Goal: Information Seeking & Learning: Learn about a topic

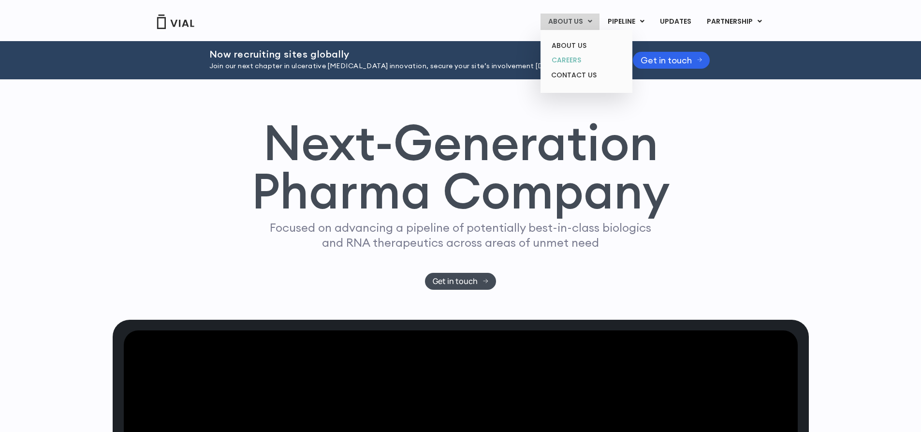
click at [571, 61] on link "CAREERS" at bounding box center [586, 60] width 85 height 15
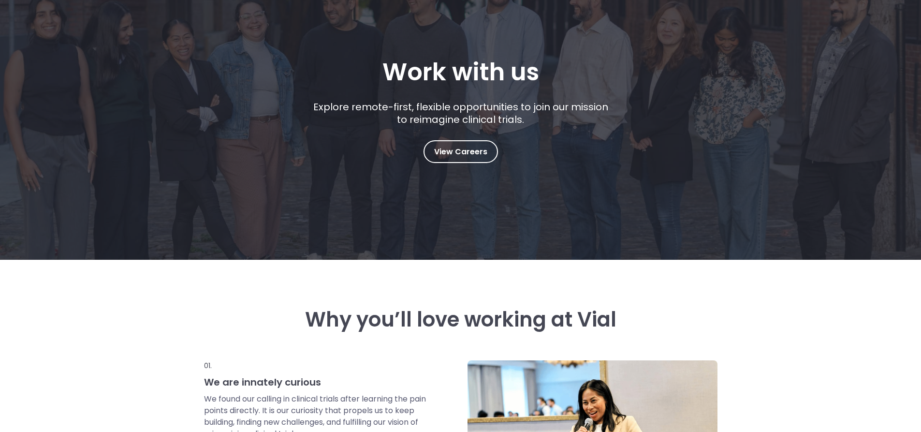
scroll to position [97, 0]
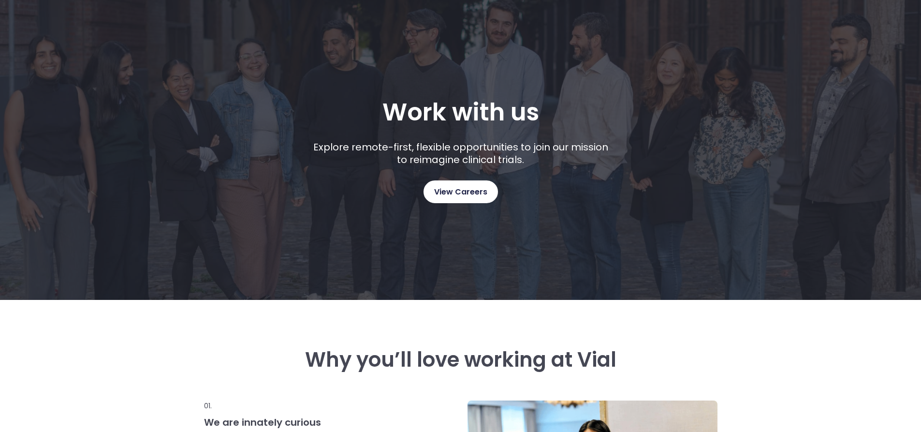
click at [472, 191] on span "View Careers" at bounding box center [460, 192] width 53 height 13
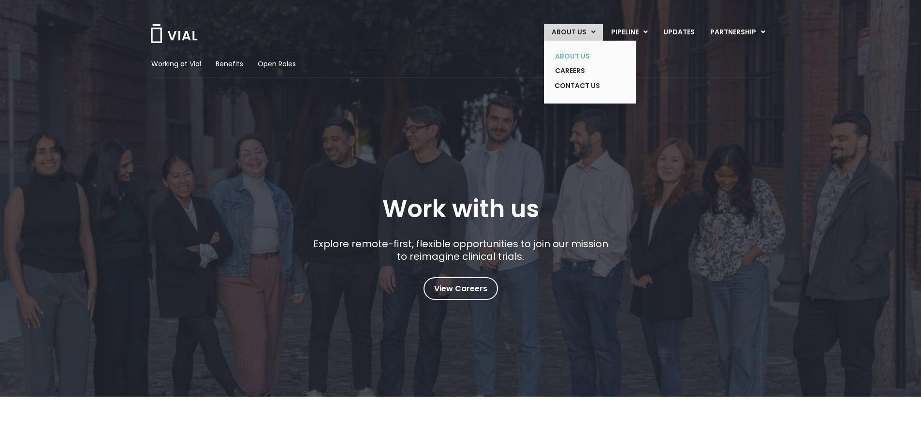
click at [584, 52] on link "ABOUT US" at bounding box center [582, 56] width 71 height 15
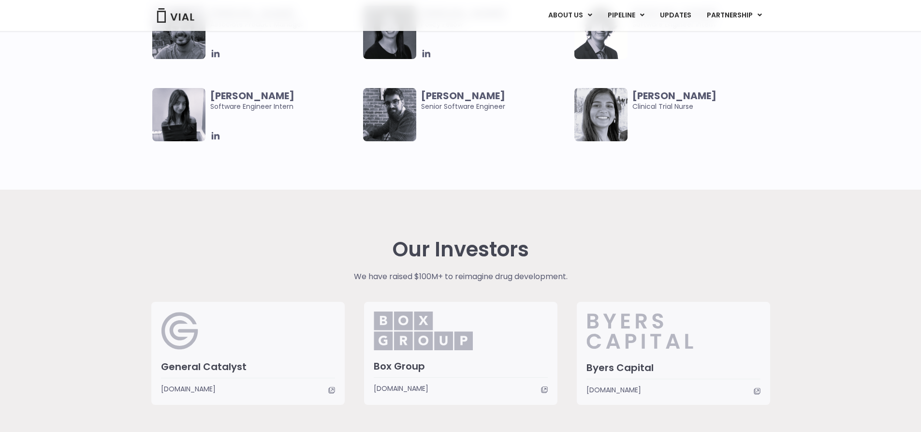
scroll to position [1934, 0]
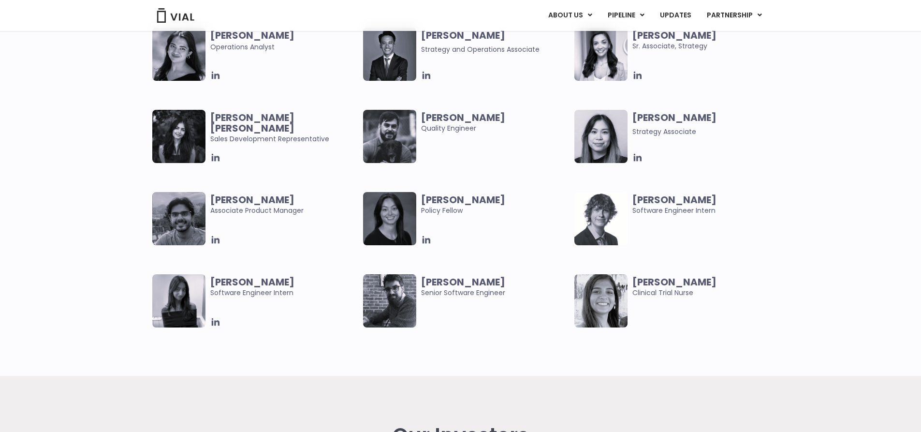
click at [657, 285] on b "[PERSON_NAME]" at bounding box center [674, 282] width 84 height 14
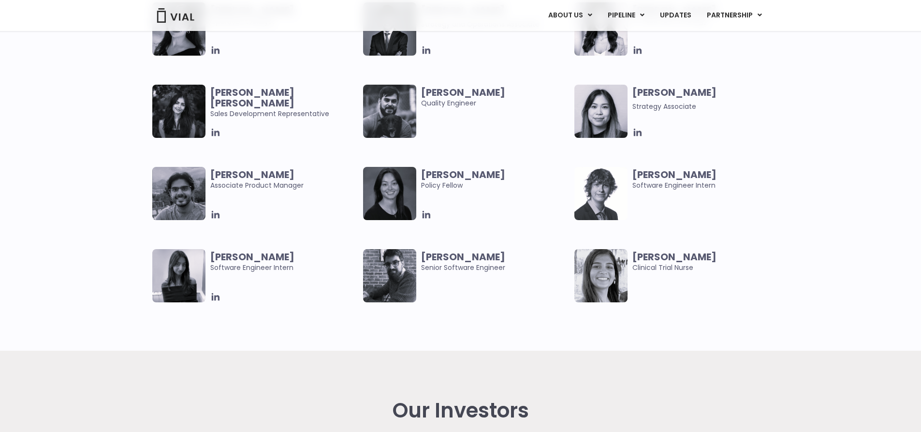
scroll to position [2128, 0]
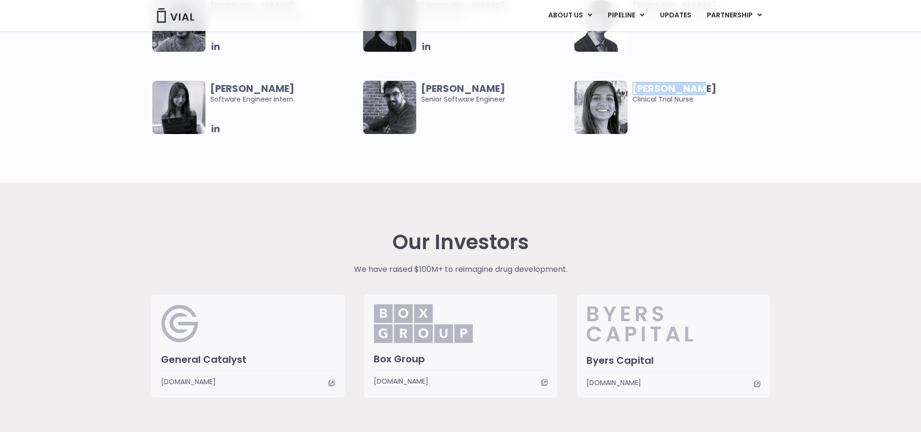
drag, startPoint x: 694, startPoint y: 89, endPoint x: 634, endPoint y: 82, distance: 60.3
click at [634, 83] on span "[PERSON_NAME]" at bounding box center [706, 88] width 148 height 11
copy b "[PERSON_NAME]"
drag, startPoint x: 698, startPoint y: 102, endPoint x: 631, endPoint y: 103, distance: 67.2
click at [631, 103] on div "Deepa Patel Clinical Trial Nurse" at bounding box center [679, 107] width 211 height 53
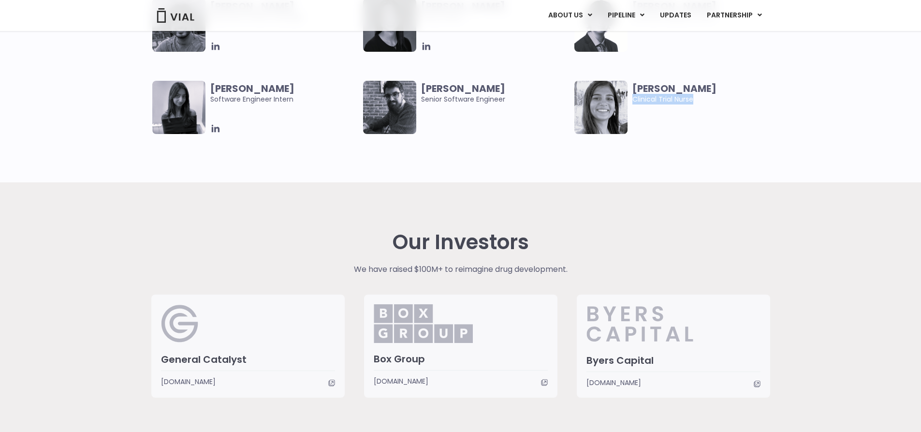
copy span "Clinical Trial Nurse"
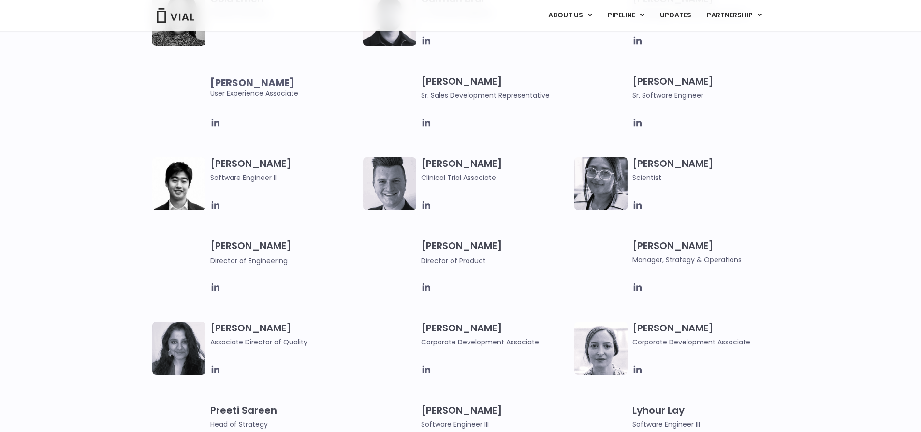
scroll to position [1064, 0]
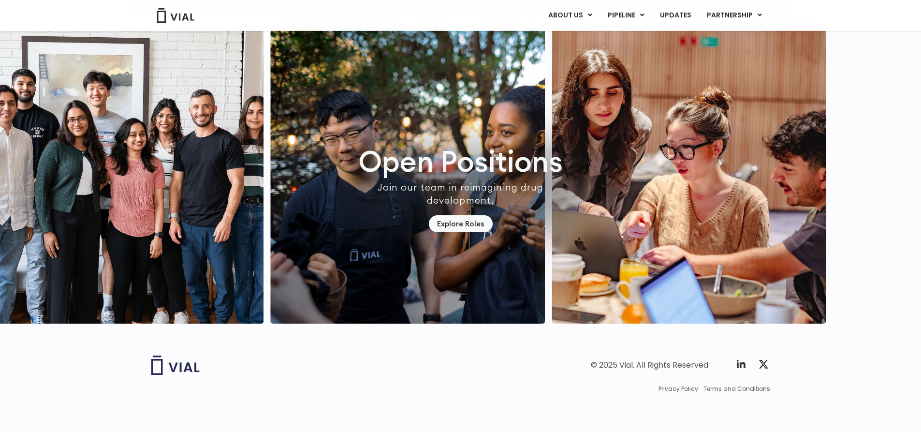
scroll to position [2849, 0]
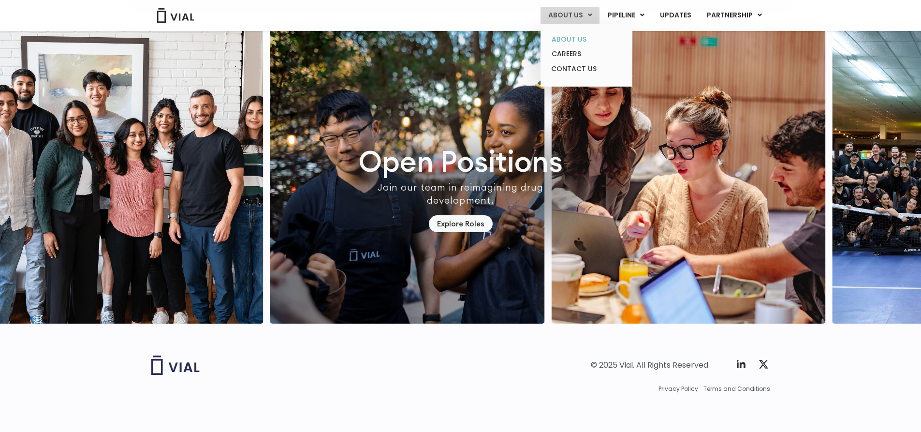
click at [575, 43] on link "ABOUT US" at bounding box center [586, 39] width 85 height 15
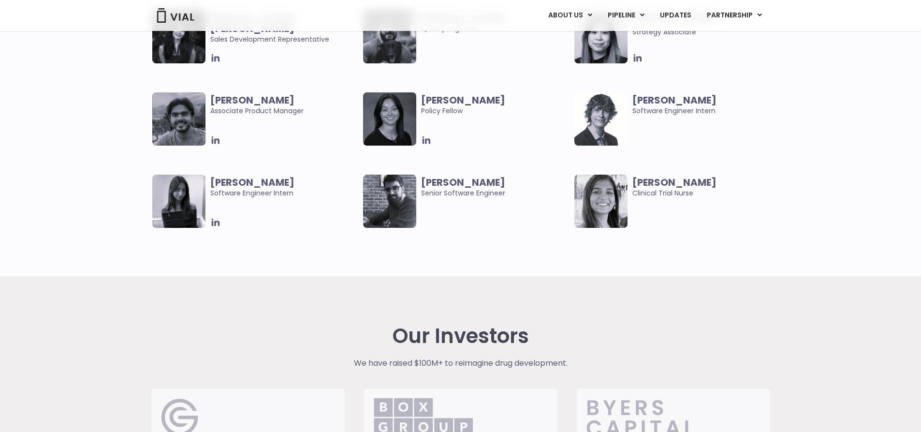
scroll to position [2031, 0]
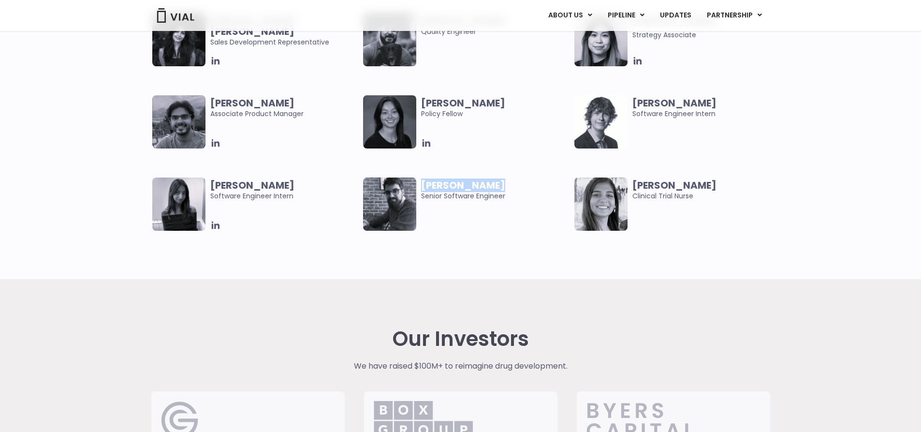
drag, startPoint x: 495, startPoint y: 181, endPoint x: 424, endPoint y: 186, distance: 71.8
click at [424, 186] on span "[PERSON_NAME]" at bounding box center [495, 185] width 148 height 11
copy b "[PERSON_NAME]"
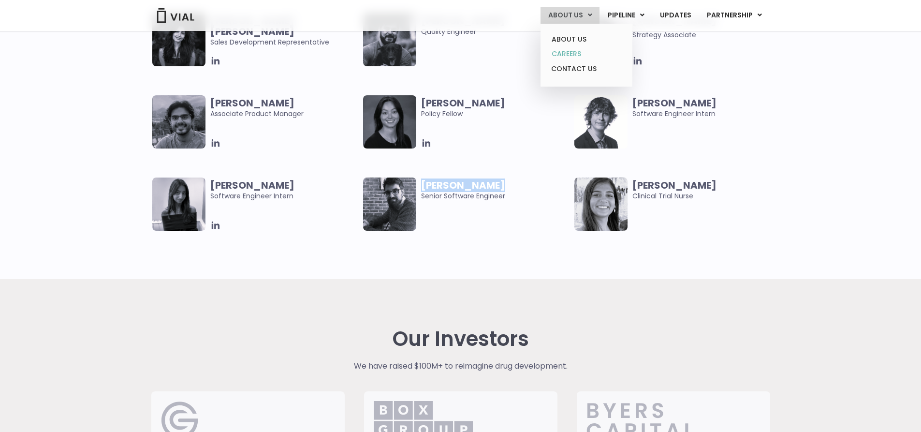
click at [589, 53] on link "CAREERS" at bounding box center [586, 53] width 85 height 15
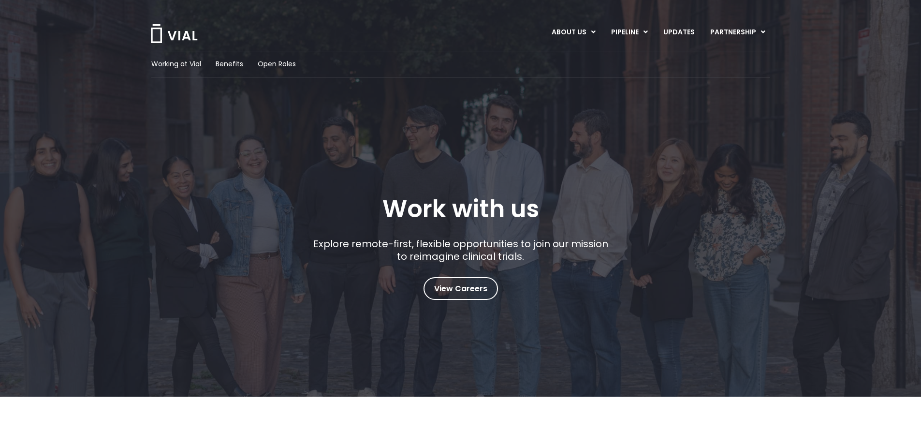
click at [161, 40] on img at bounding box center [174, 33] width 48 height 19
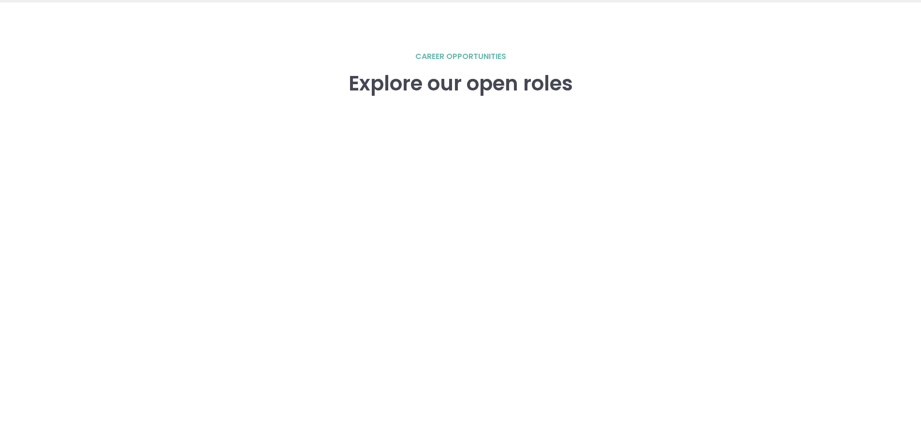
scroll to position [1338, 0]
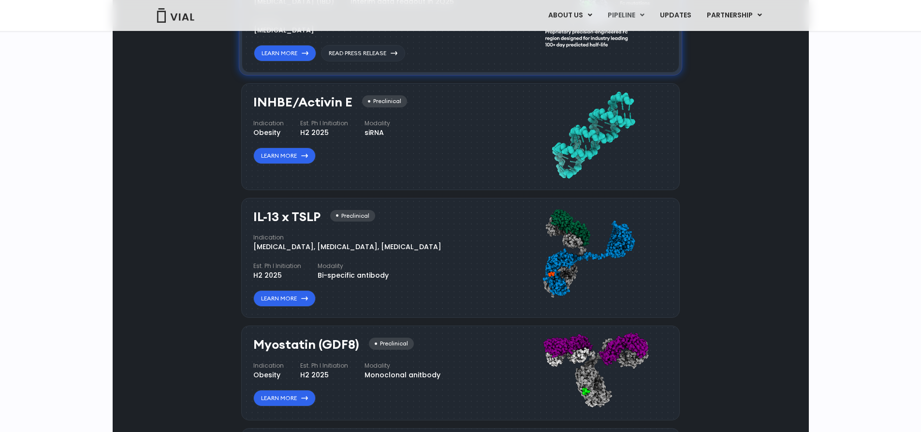
scroll to position [725, 0]
